Goal: Navigation & Orientation: Find specific page/section

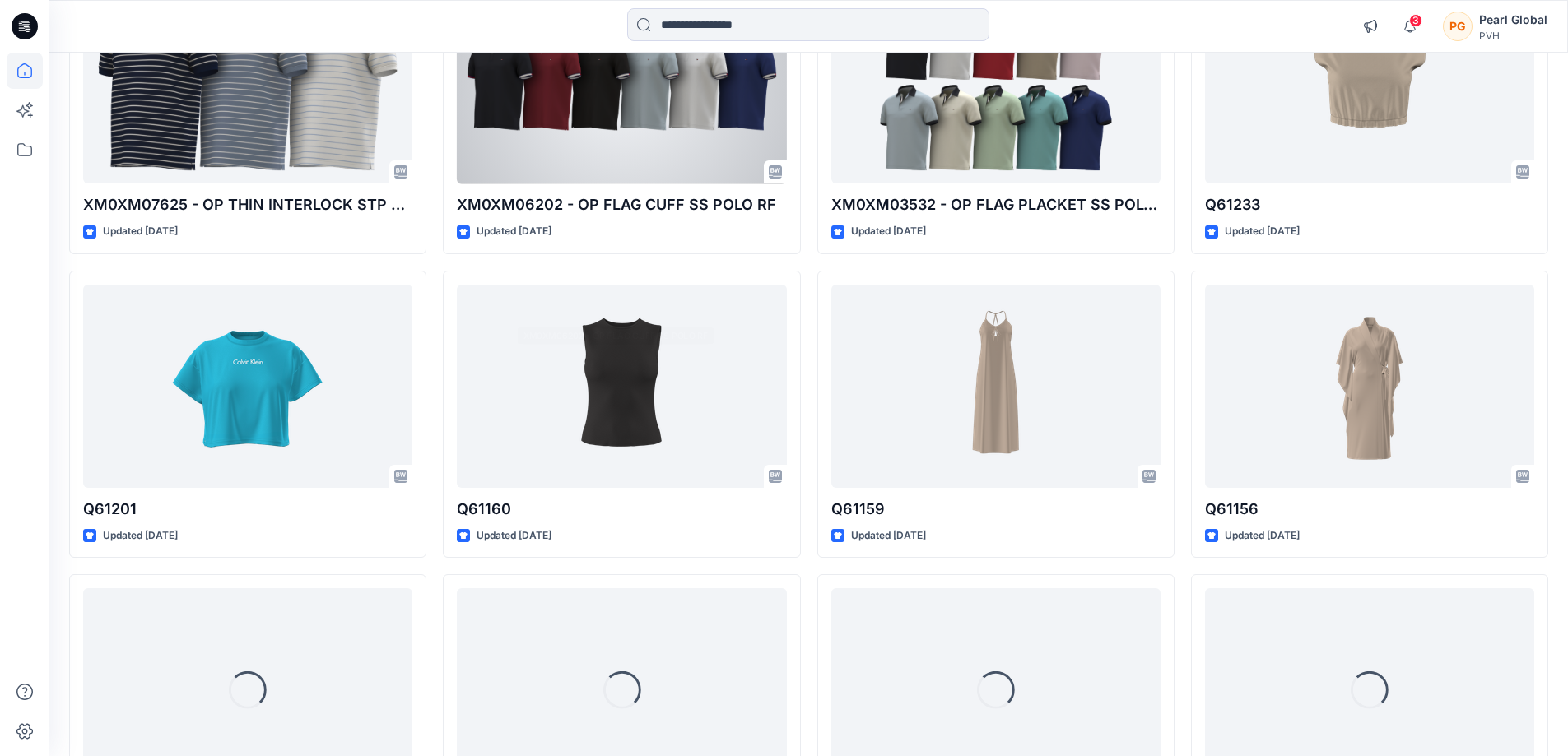
scroll to position [7517, 0]
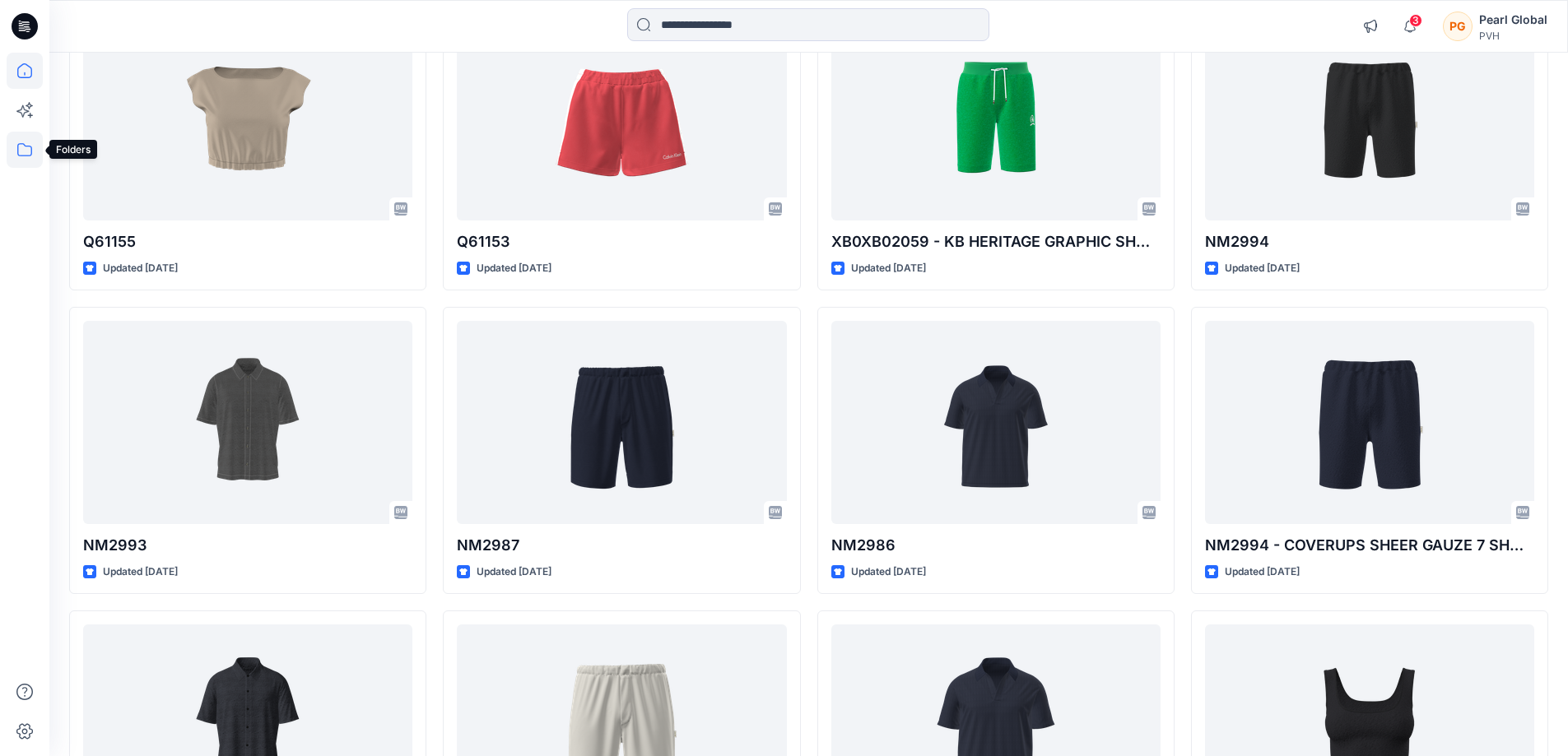
click at [28, 155] on icon at bounding box center [25, 150] width 37 height 37
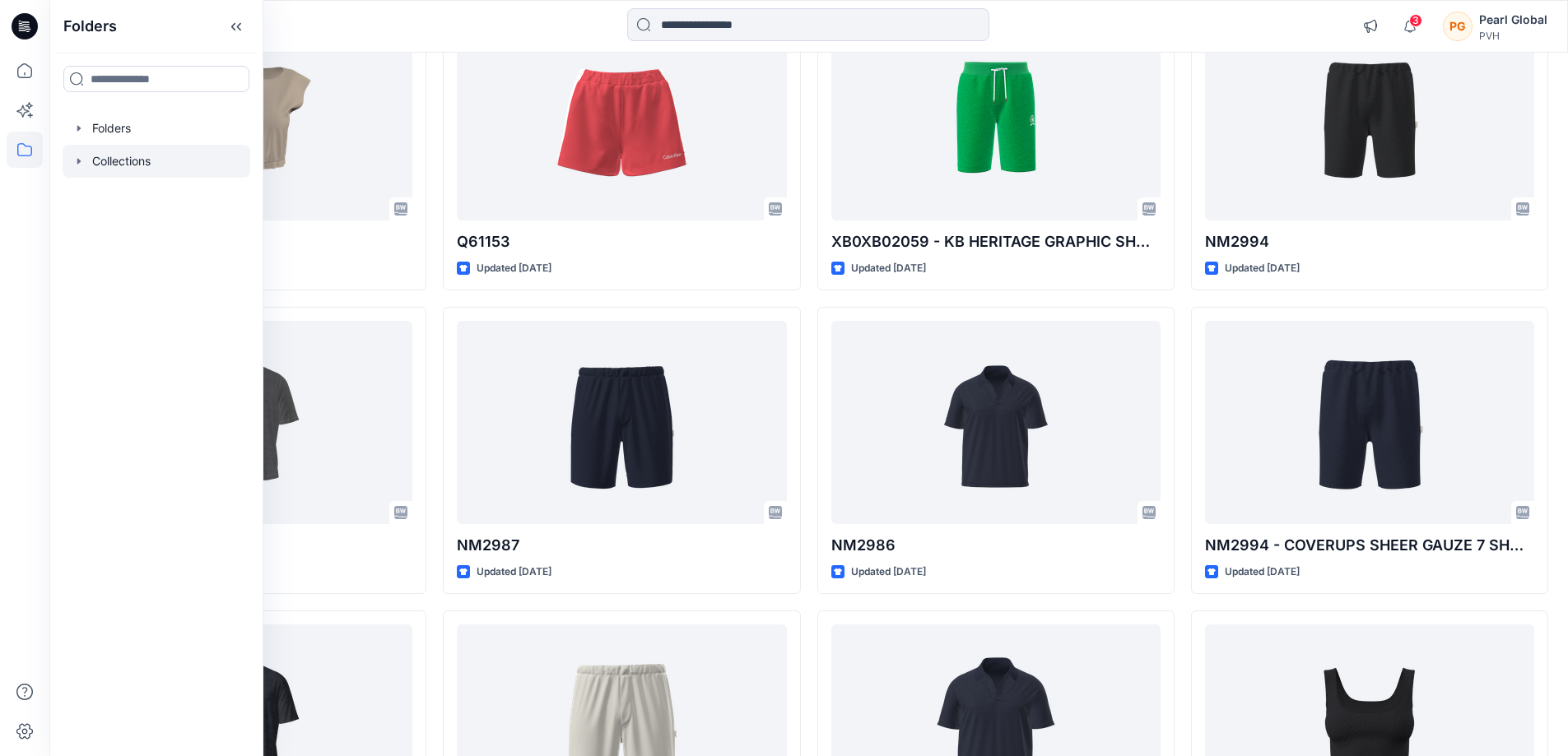
click at [84, 167] on icon "button" at bounding box center [79, 161] width 13 height 13
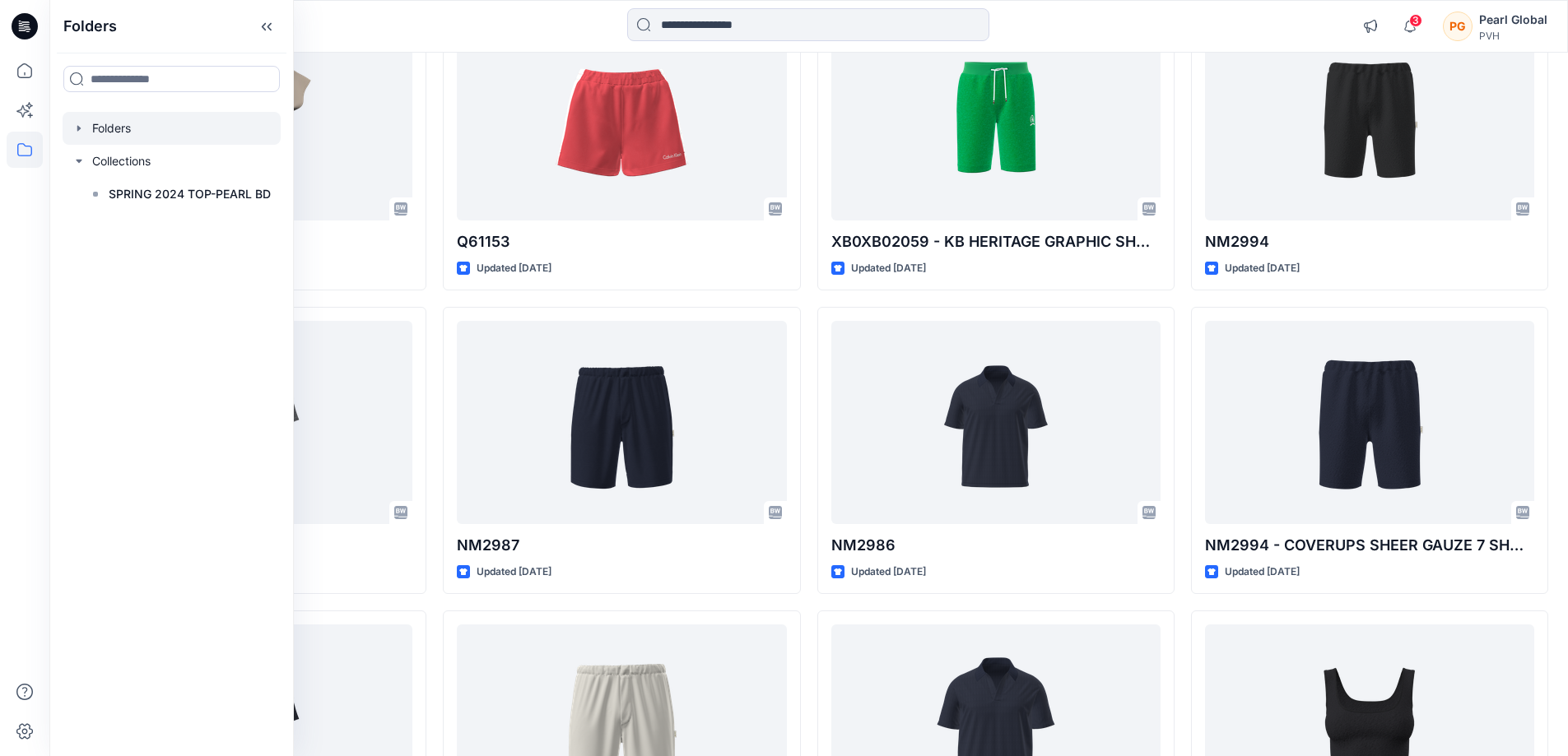
click at [73, 133] on icon "button" at bounding box center [79, 128] width 13 height 13
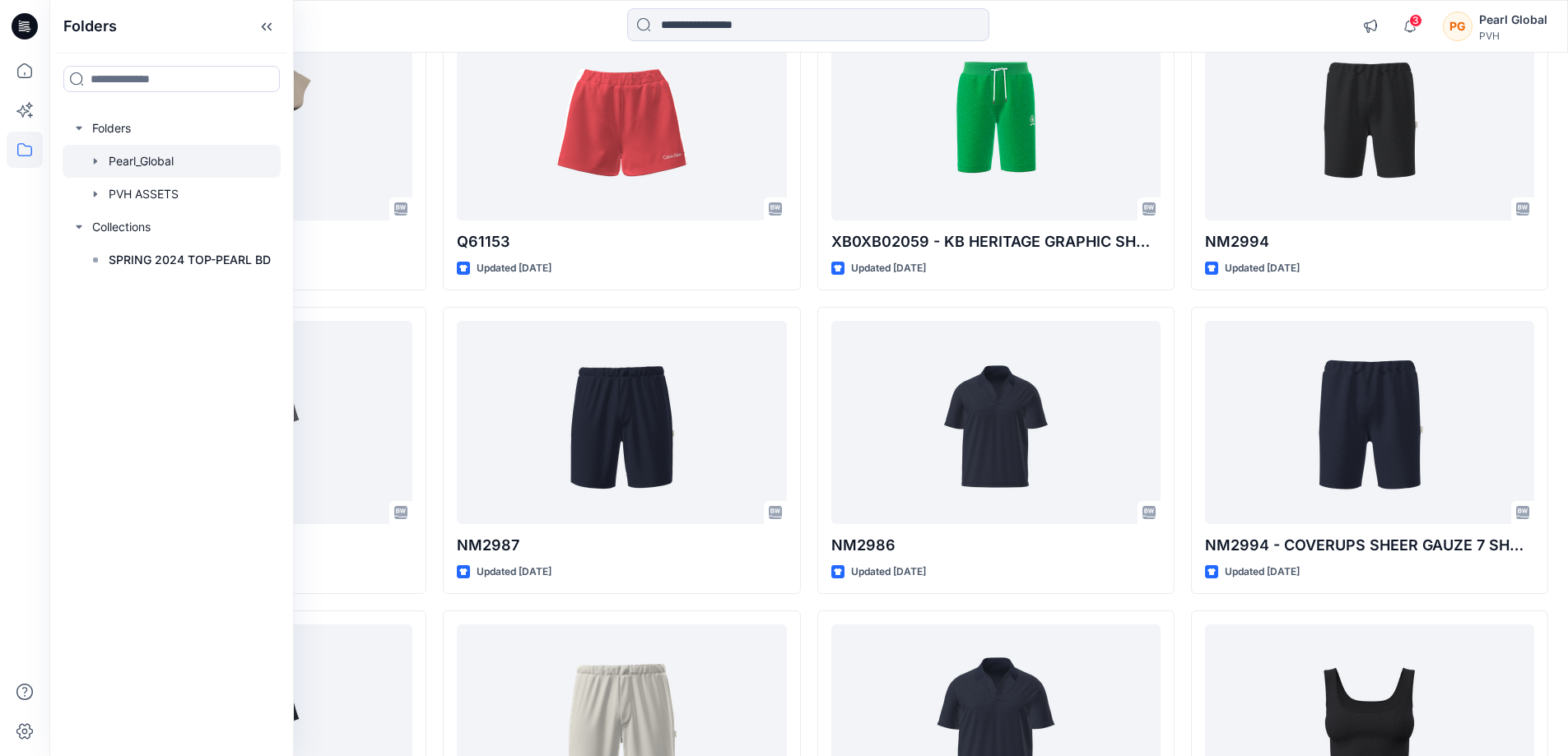
click at [90, 167] on div at bounding box center [171, 161] width 218 height 33
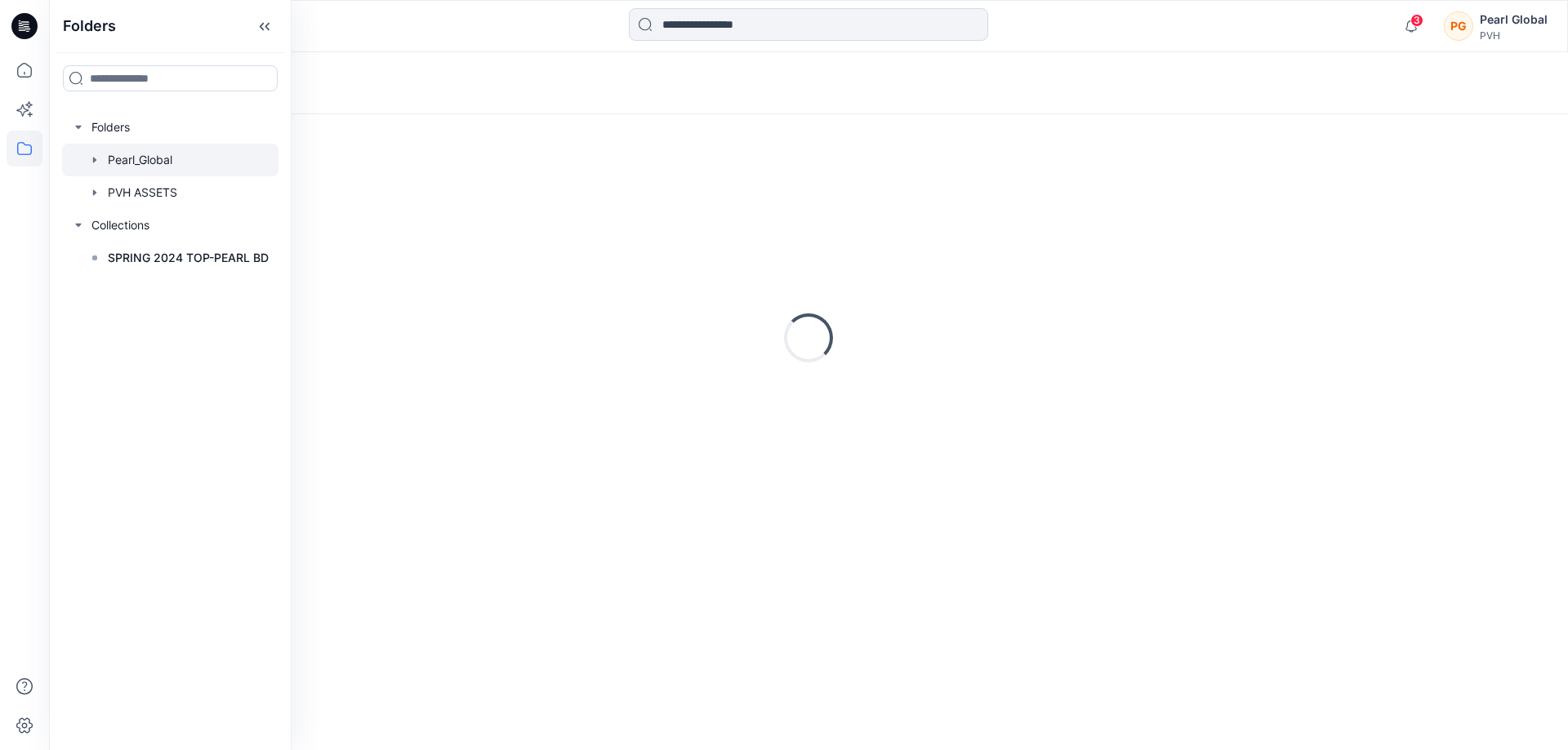
click at [91, 166] on icon "button" at bounding box center [95, 160] width 13 height 13
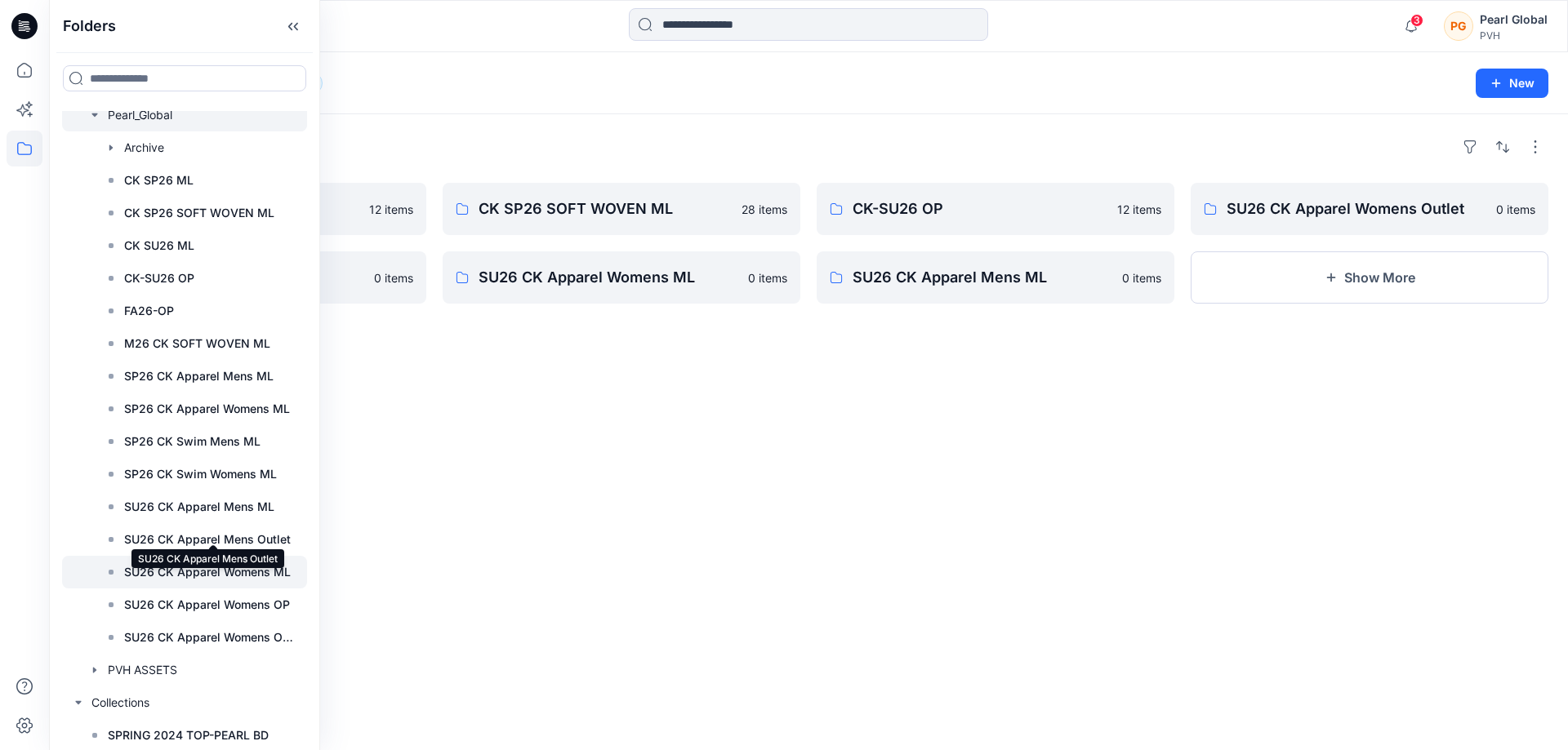
scroll to position [65, 0]
click at [100, 662] on icon "button" at bounding box center [95, 668] width 13 height 13
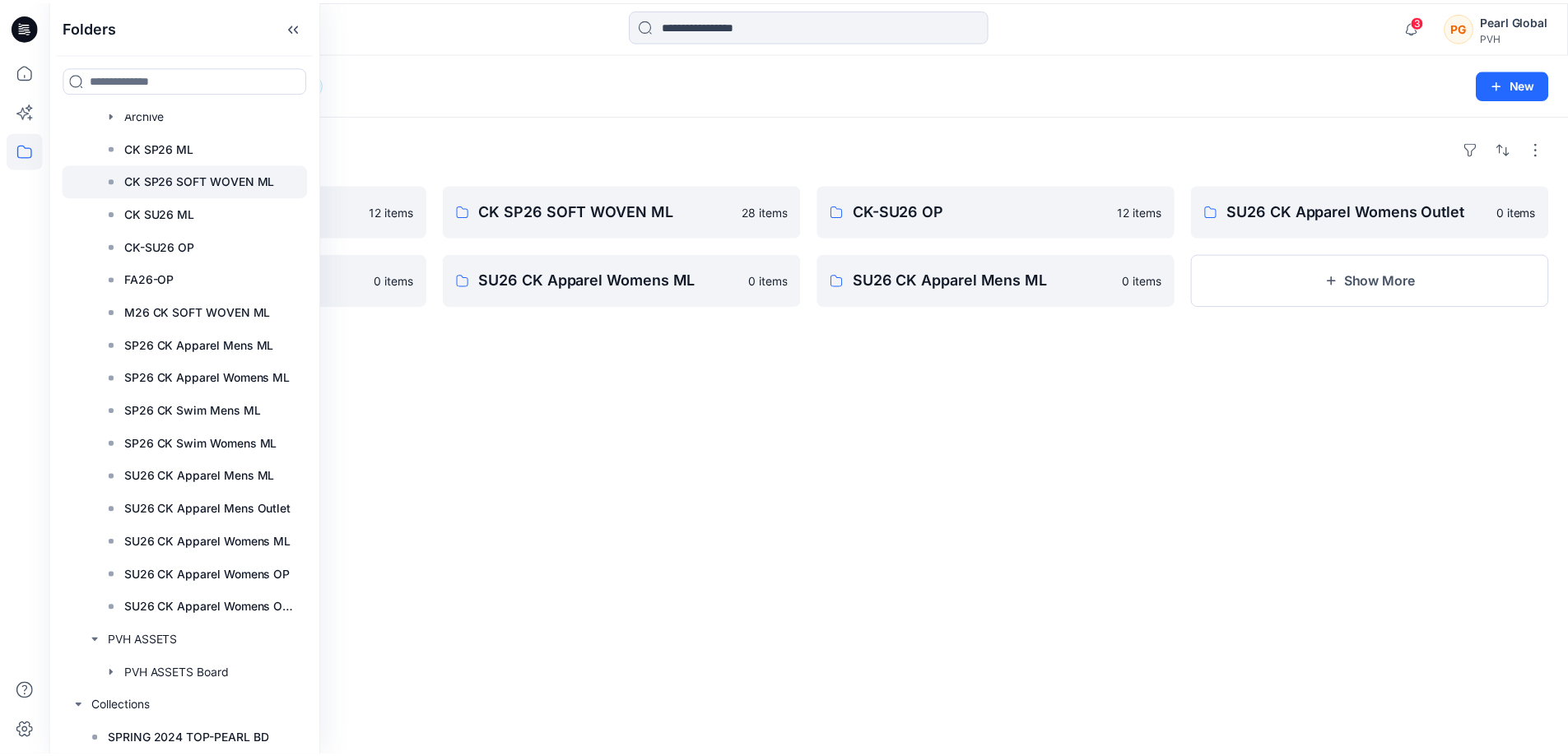
scroll to position [100, 0]
click at [418, 388] on div "Folders FA26-OP 12 items SU26 CK Apparel Womens OP 0 items CK SP26 SOFT WOVEN M…" at bounding box center [815, 435] width 1531 height 641
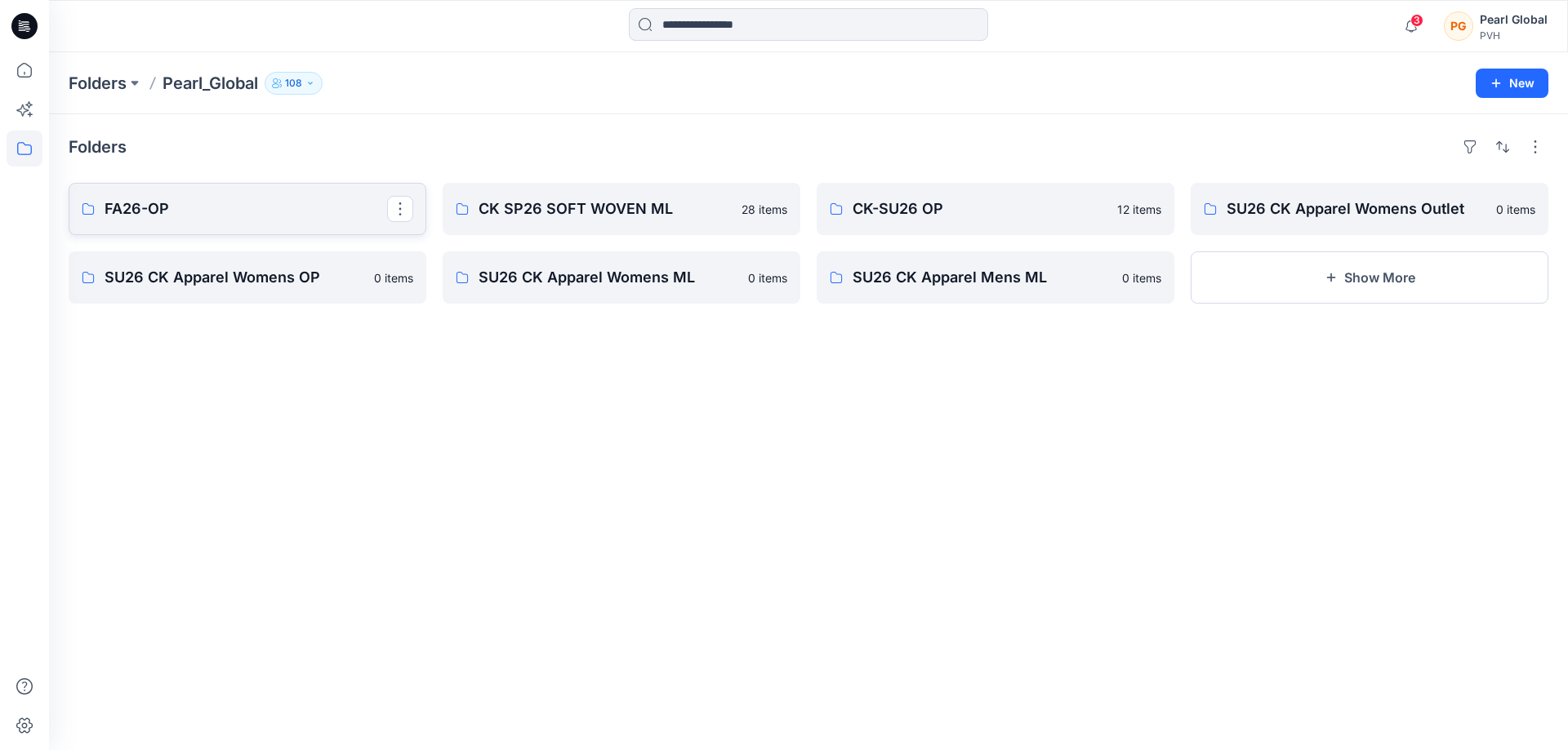
click at [224, 228] on link "FA26-OP" at bounding box center [246, 208] width 357 height 52
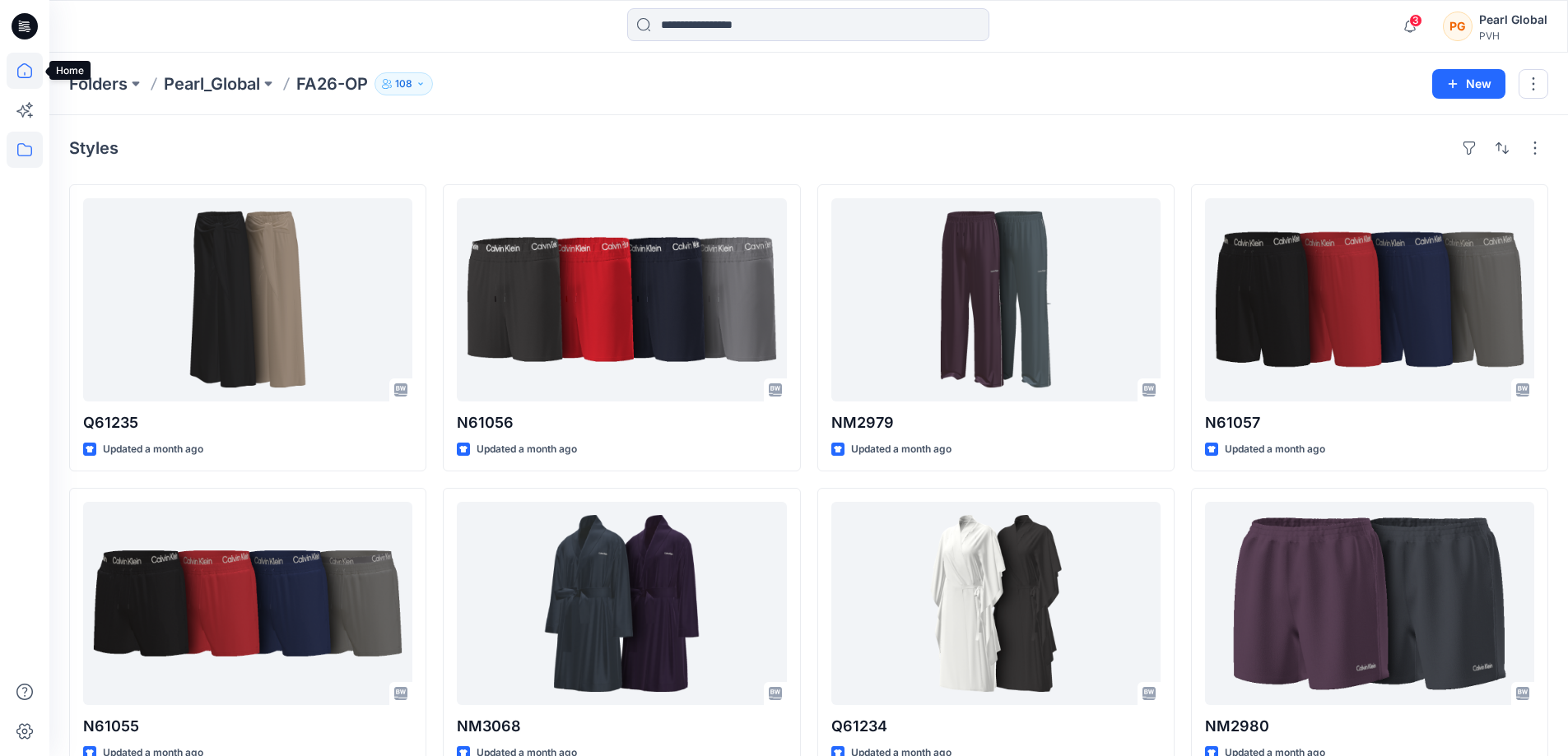
click at [29, 79] on icon at bounding box center [25, 71] width 37 height 37
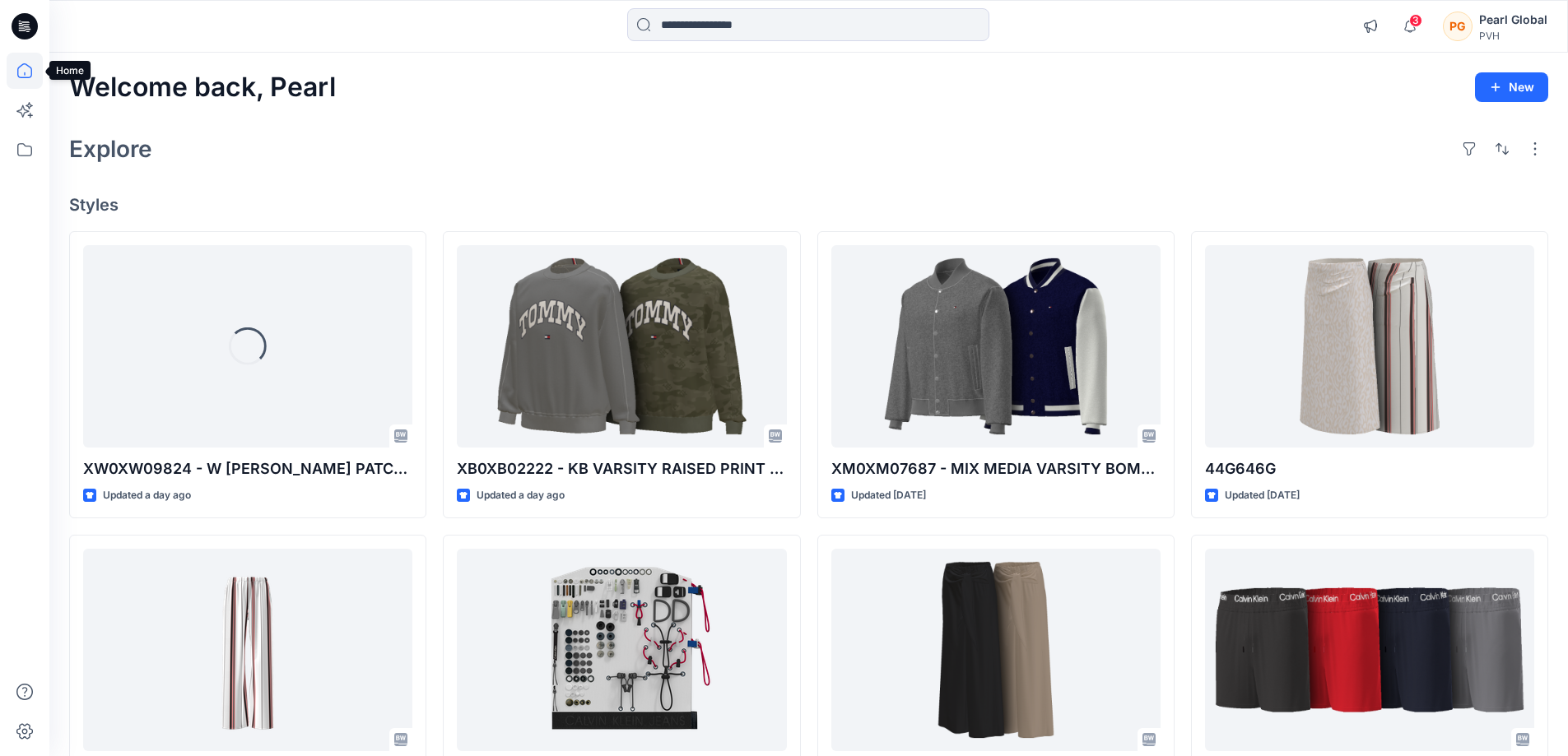
click at [25, 79] on icon at bounding box center [25, 71] width 37 height 37
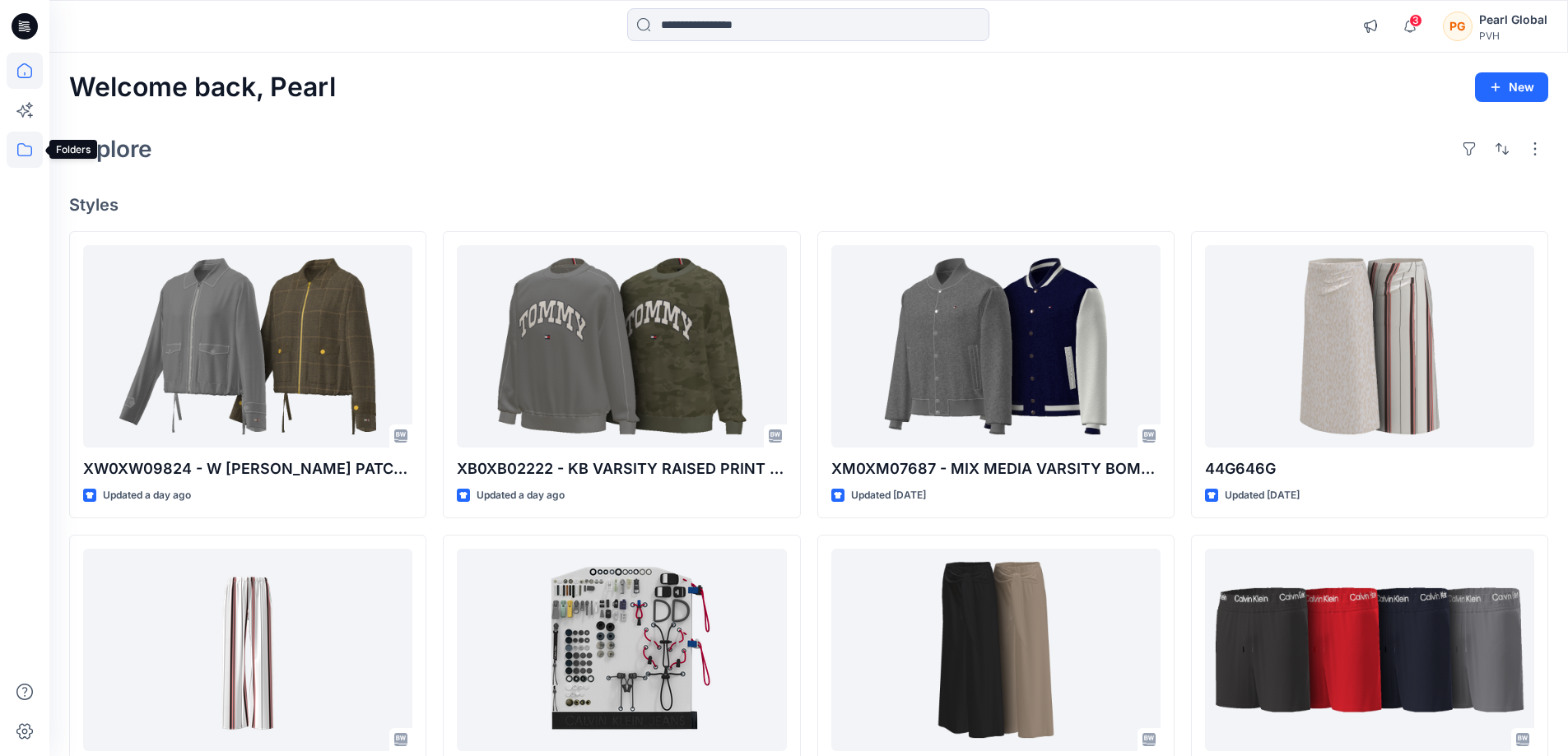
click at [29, 154] on icon at bounding box center [25, 150] width 37 height 37
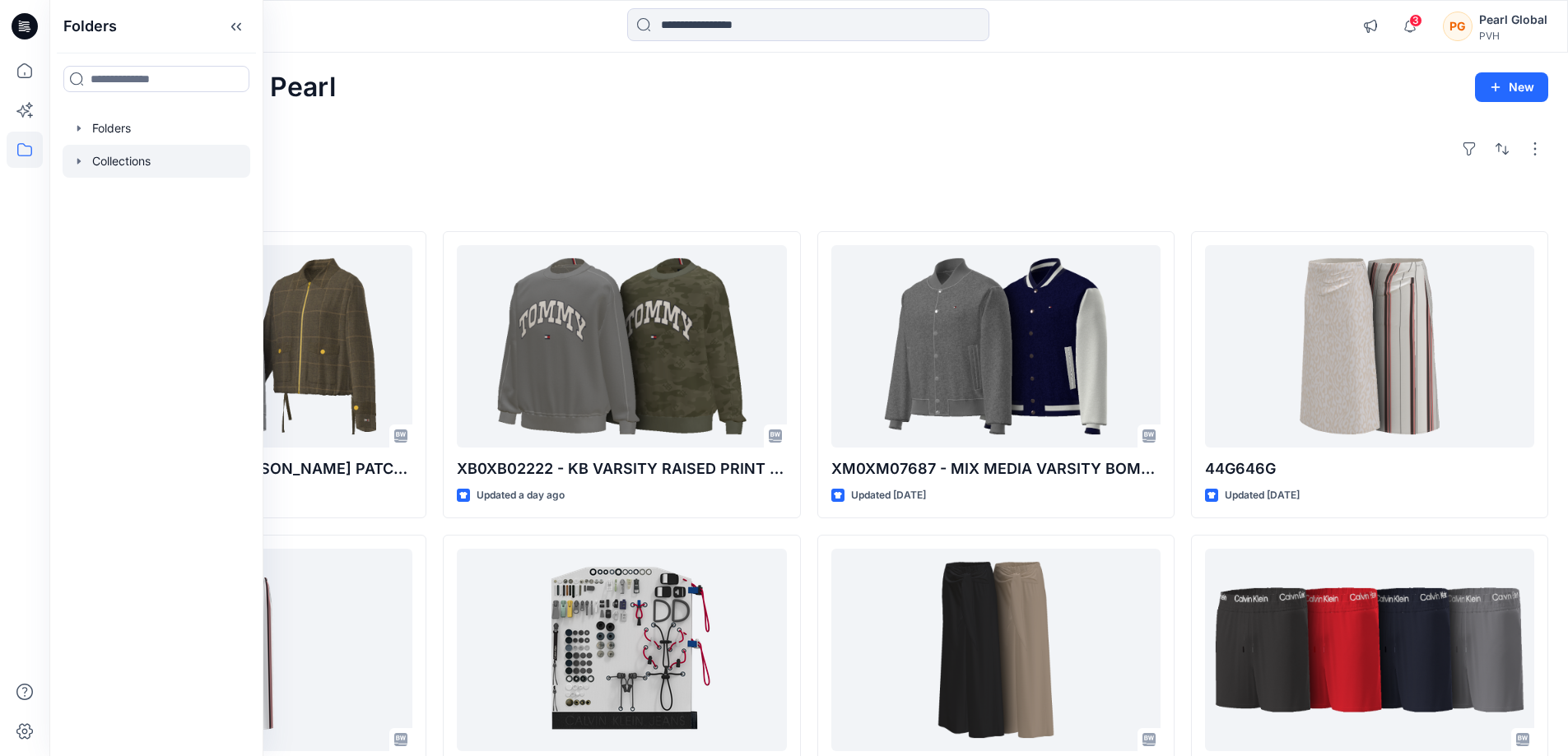
click at [74, 166] on icon "button" at bounding box center [79, 161] width 13 height 13
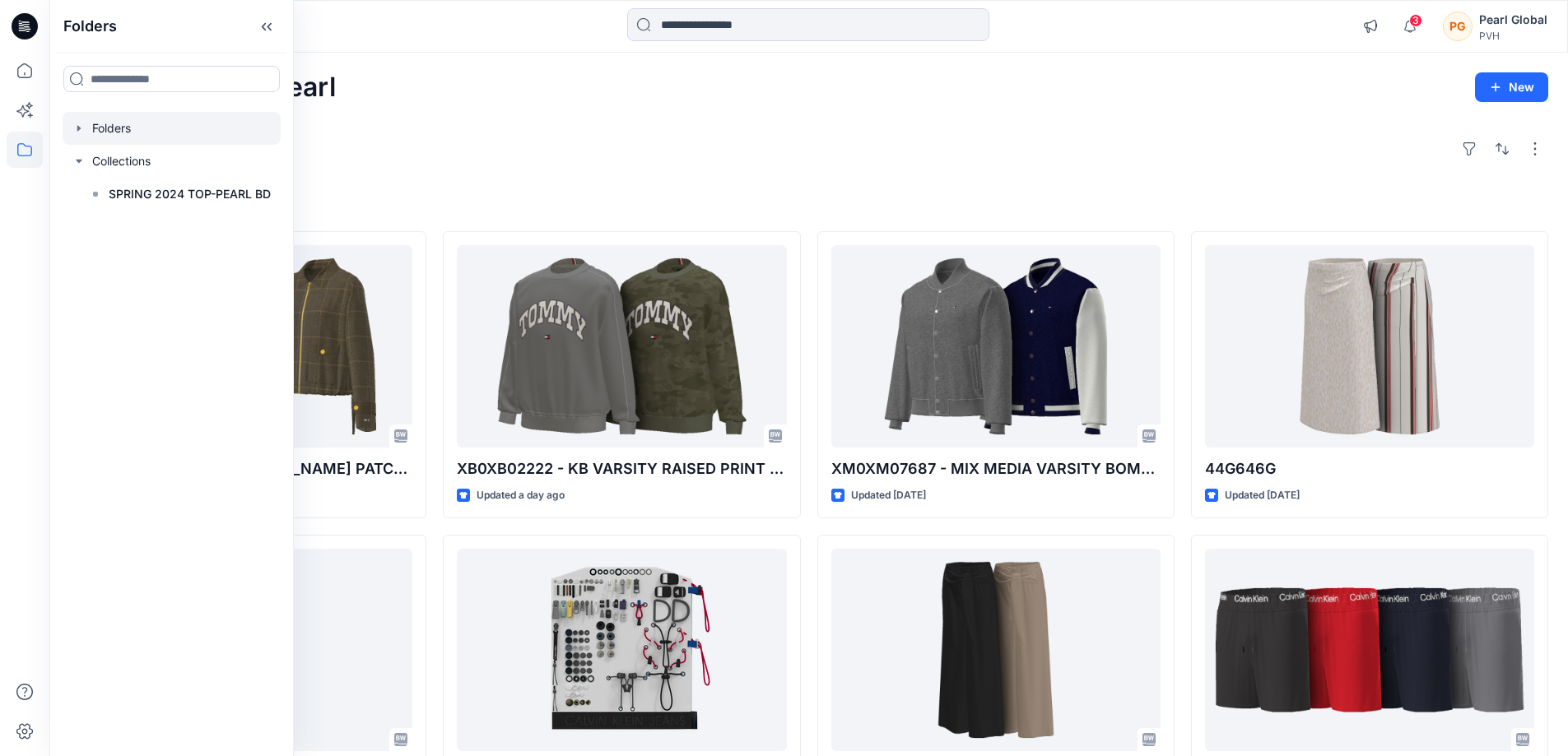
click at [73, 141] on div at bounding box center [171, 128] width 218 height 33
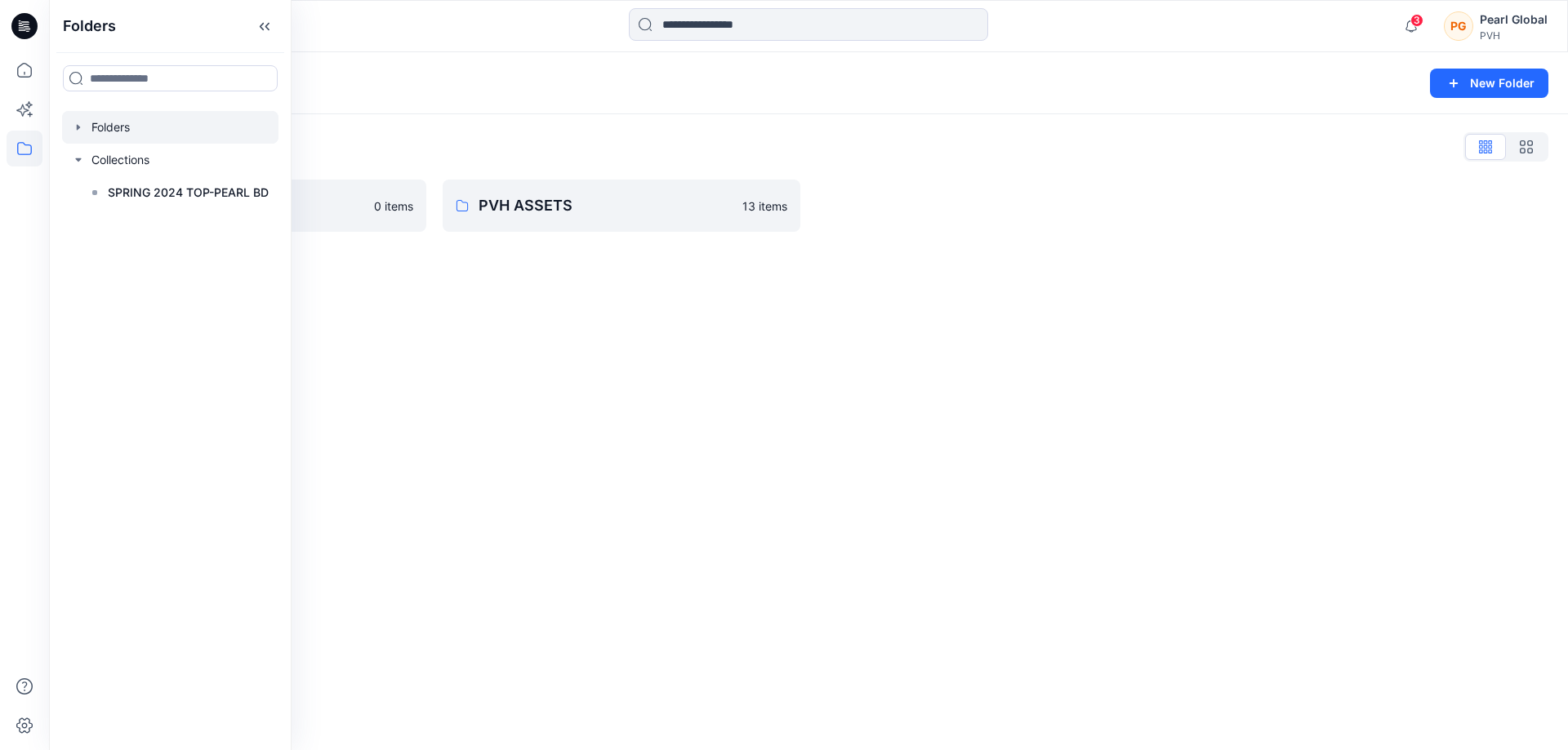
click at [74, 127] on icon "button" at bounding box center [78, 127] width 13 height 13
click at [94, 164] on icon "button" at bounding box center [95, 160] width 13 height 13
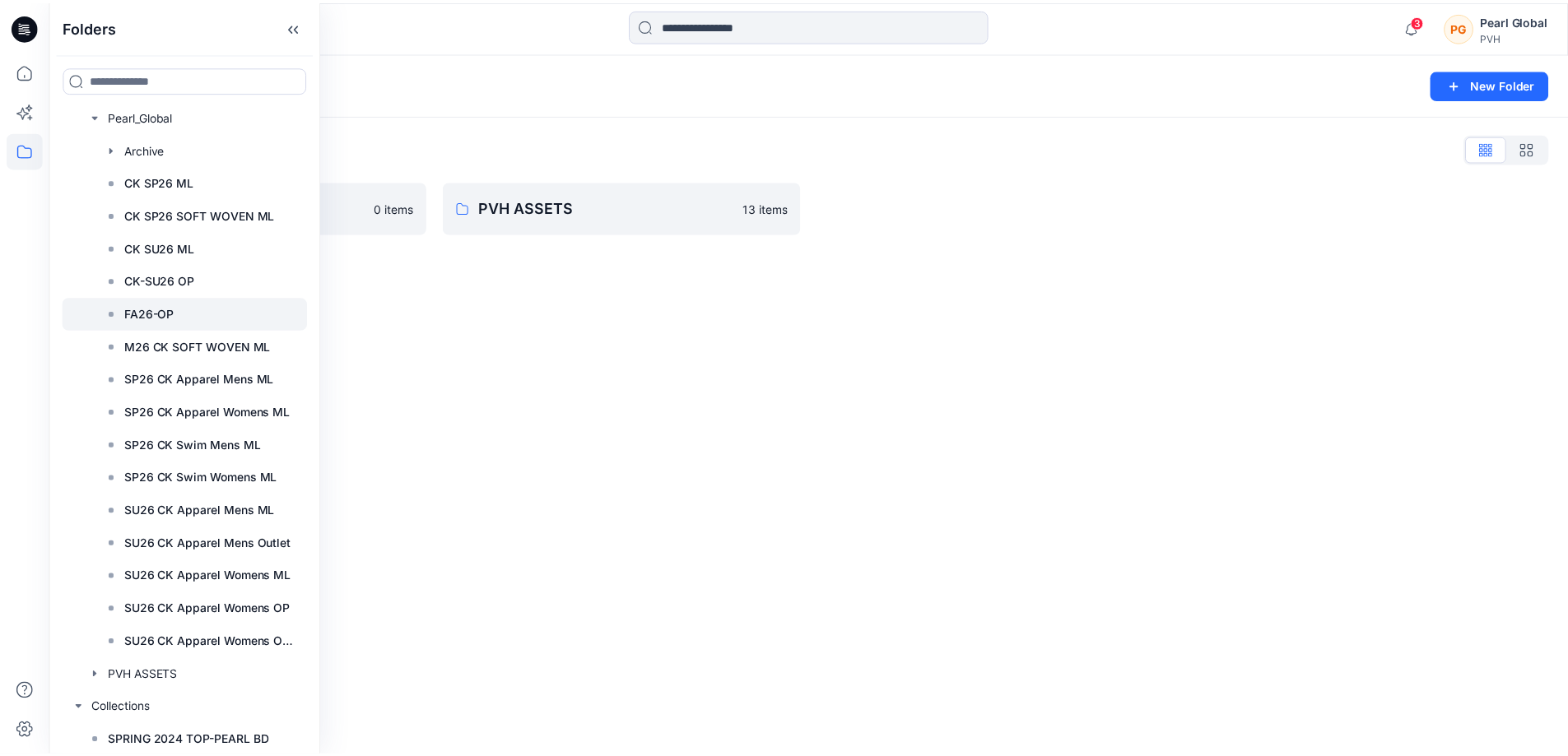
scroll to position [66, 0]
click at [196, 305] on div at bounding box center [185, 312] width 247 height 33
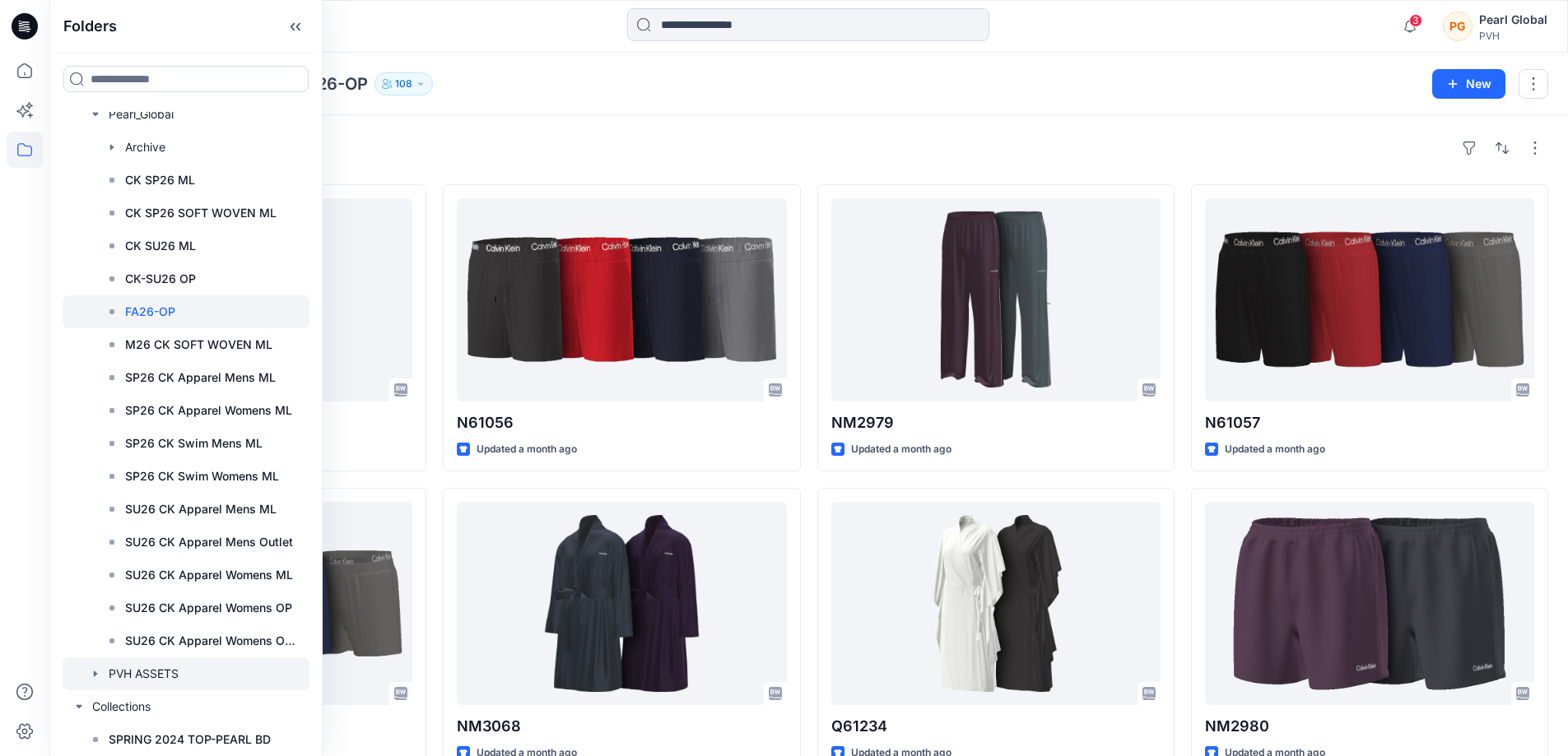
click at [93, 667] on icon "button" at bounding box center [95, 674] width 13 height 13
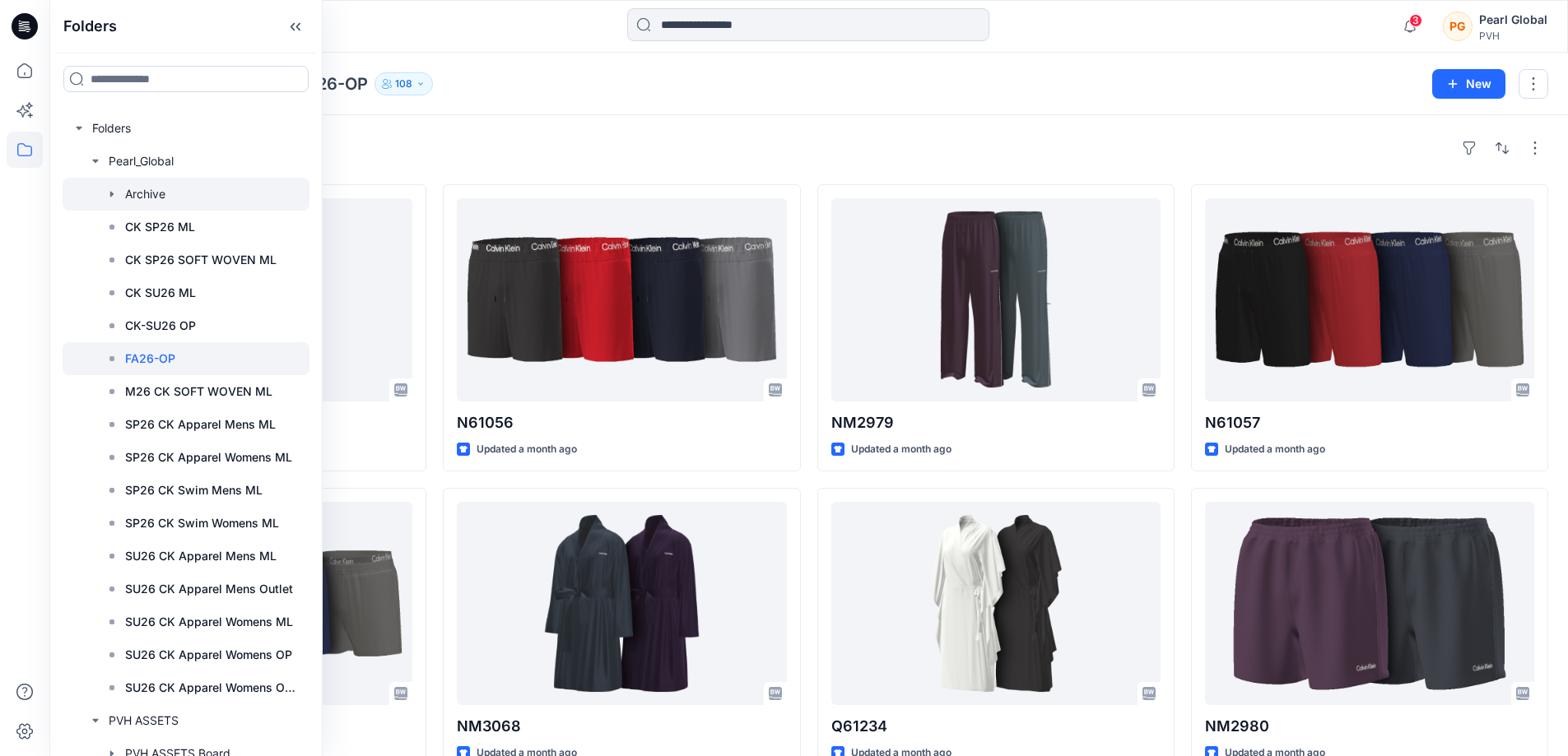
click at [113, 193] on icon "button" at bounding box center [112, 194] width 13 height 13
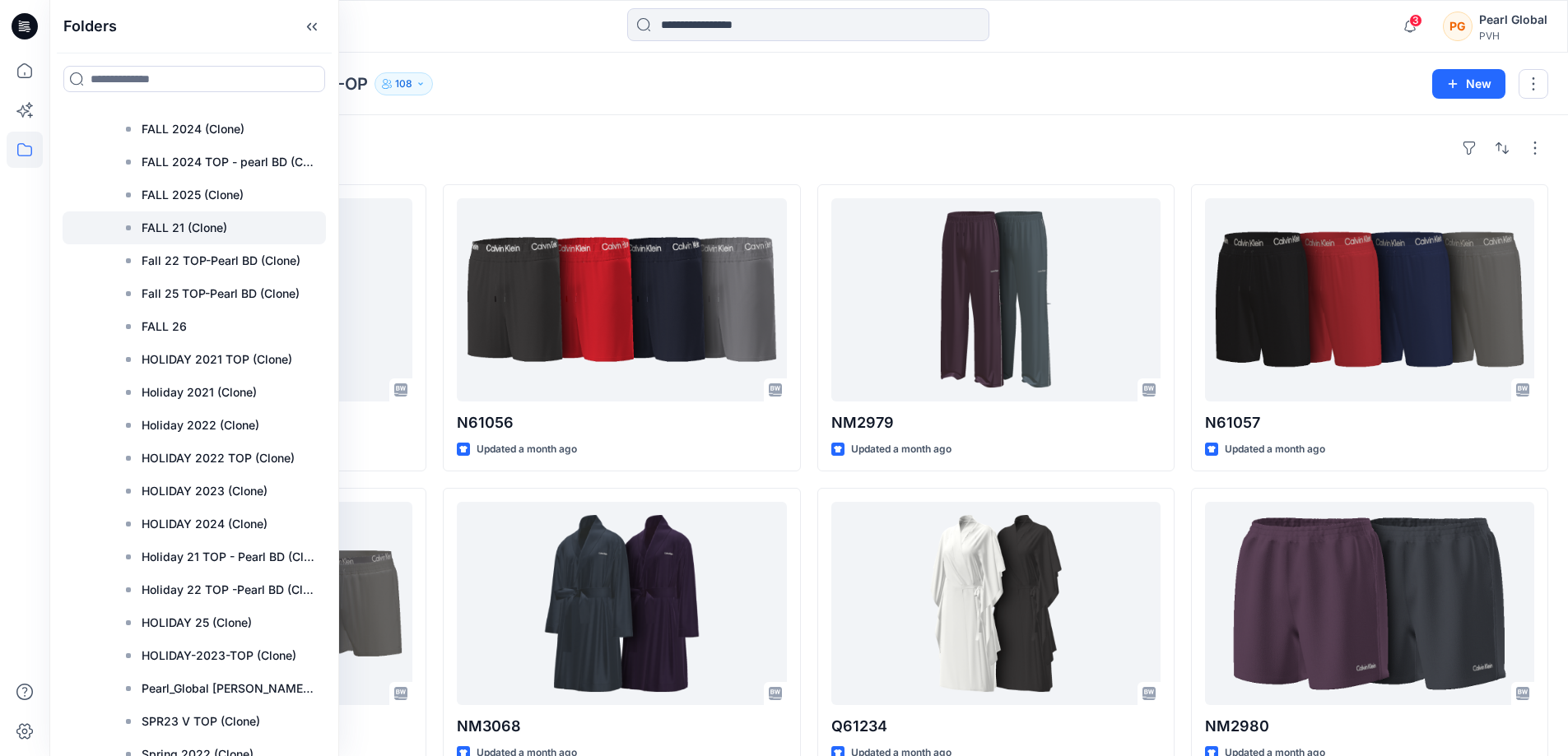
scroll to position [658, 0]
click at [252, 310] on div at bounding box center [193, 293] width 263 height 33
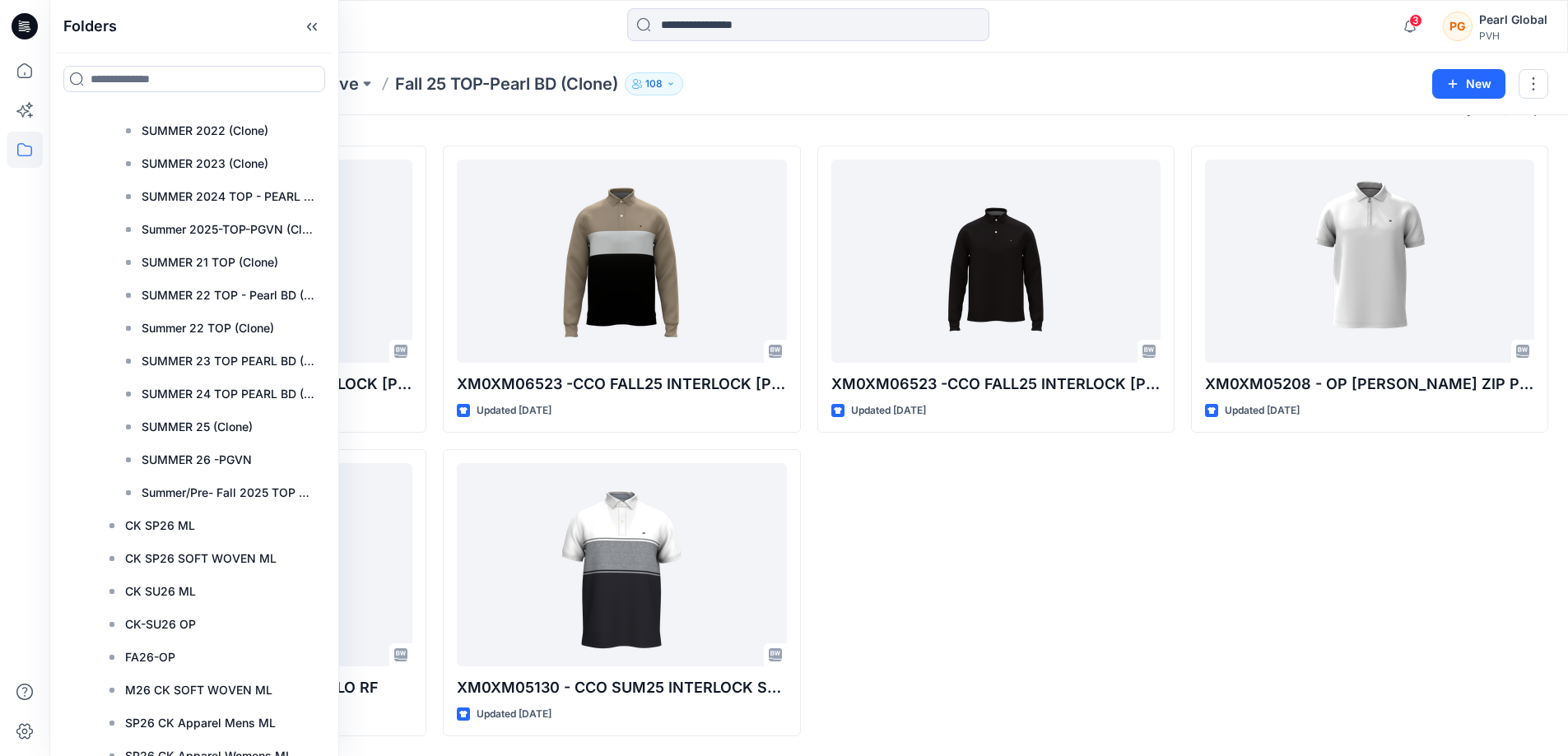
scroll to position [1810, 0]
click at [299, 474] on div at bounding box center [193, 457] width 263 height 33
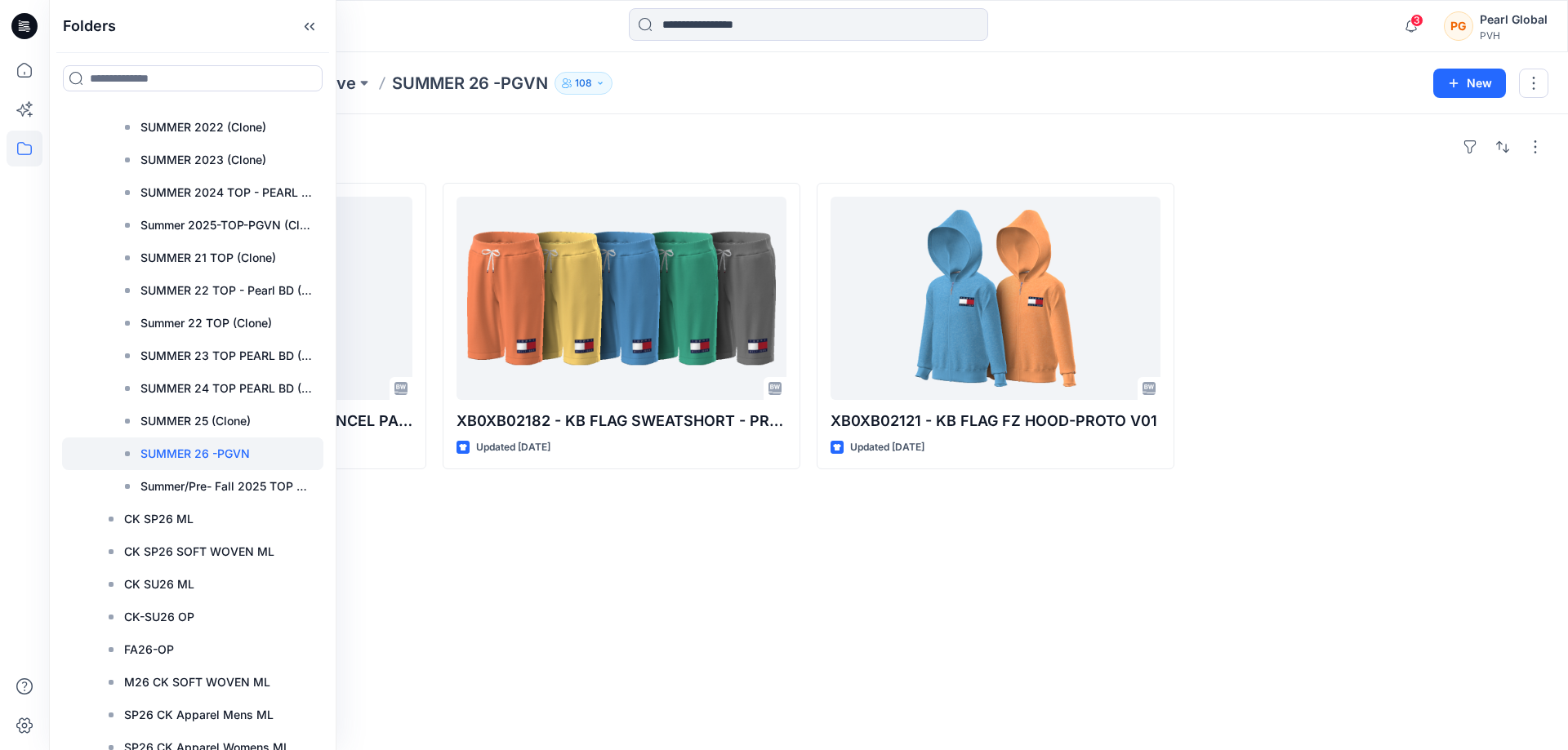
click at [581, 587] on div "Styles XM0XM07908 - M DOVER ELAS TENCEL PANT-PROTO V01 Updated [DATE] XB0XB0218…" at bounding box center [809, 432] width 1519 height 635
